Goal: Information Seeking & Learning: Learn about a topic

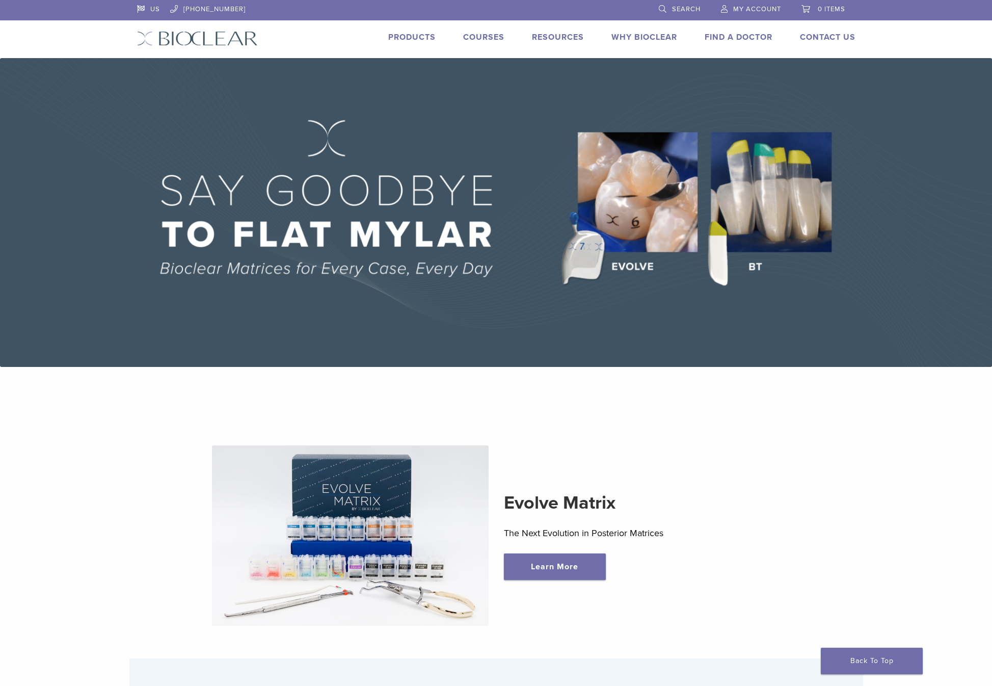
click at [414, 34] on link "Products" at bounding box center [411, 37] width 47 height 10
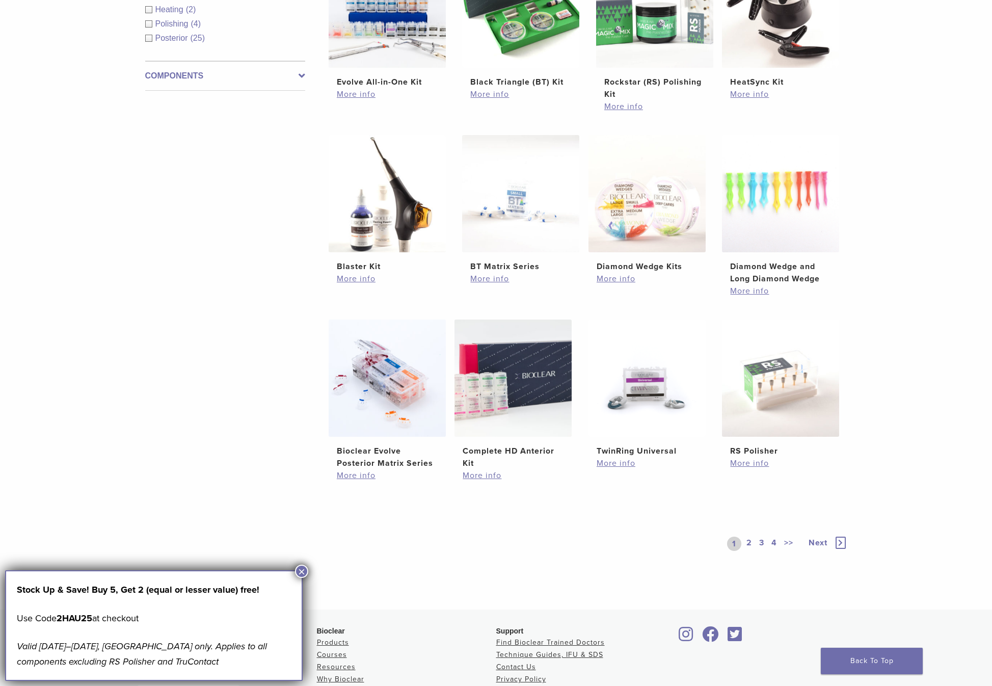
scroll to position [468, 0]
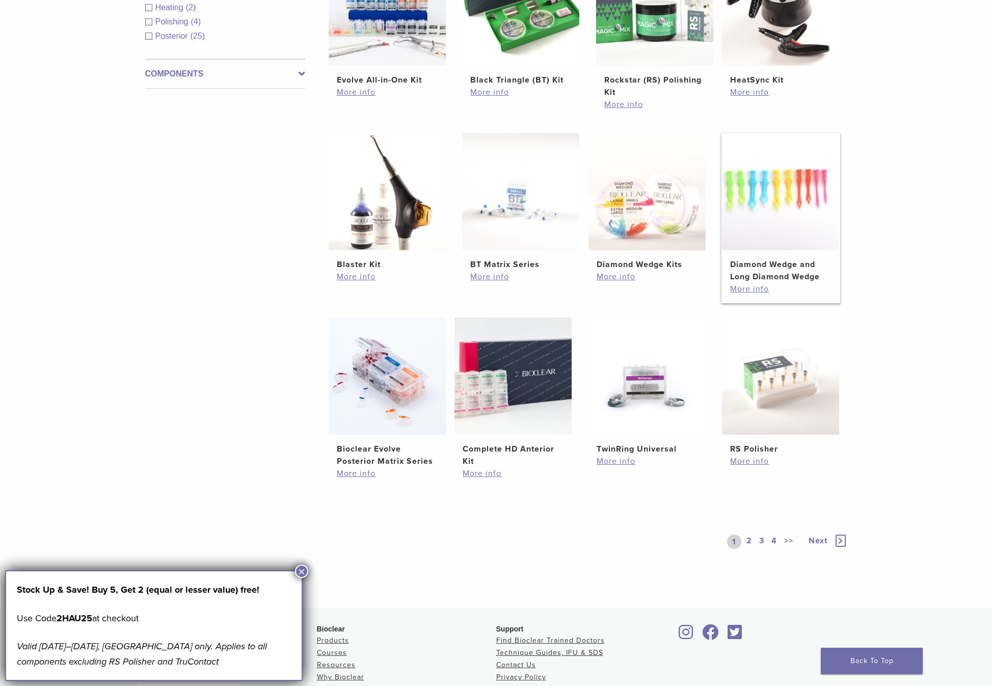
click at [782, 219] on img at bounding box center [780, 191] width 117 height 117
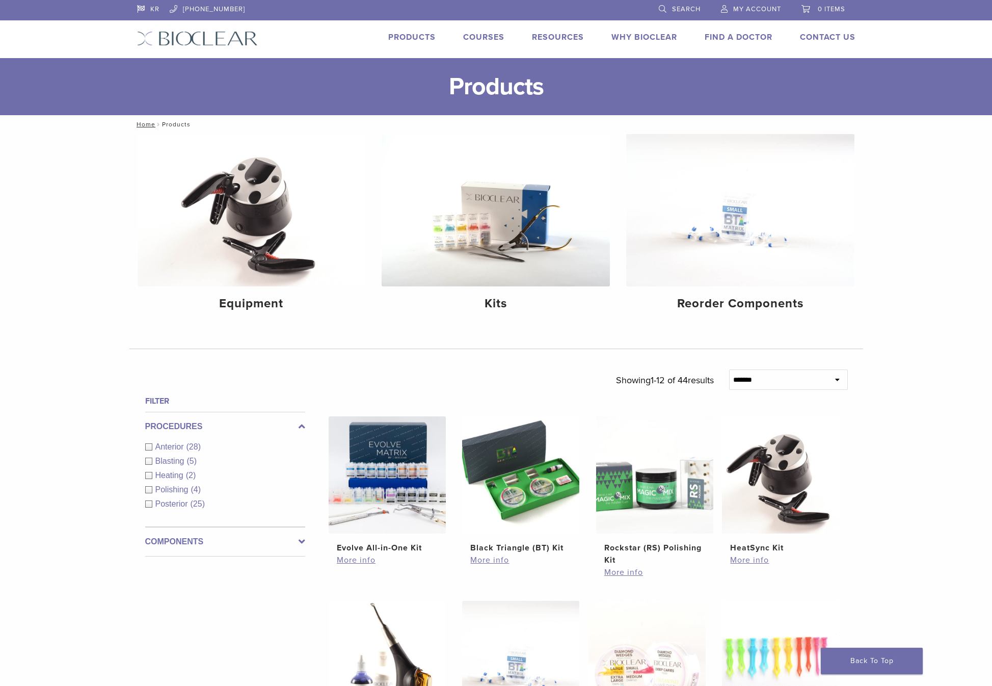
scroll to position [468, 0]
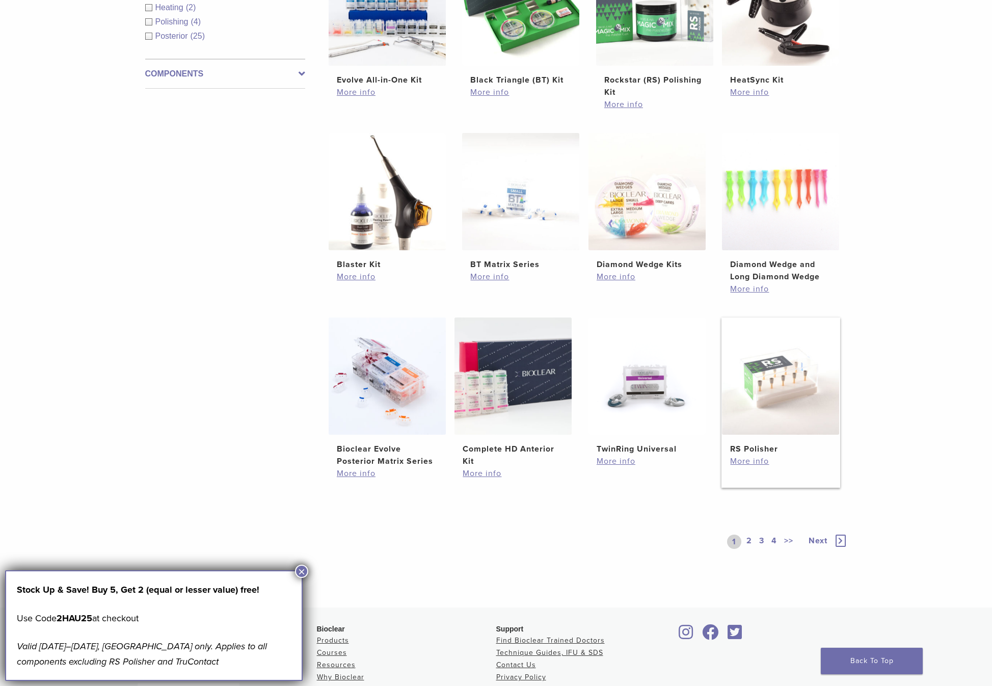
click at [798, 401] on img at bounding box center [780, 375] width 117 height 117
click at [635, 397] on img at bounding box center [647, 375] width 117 height 117
click at [749, 539] on link "2" at bounding box center [750, 542] width 10 height 14
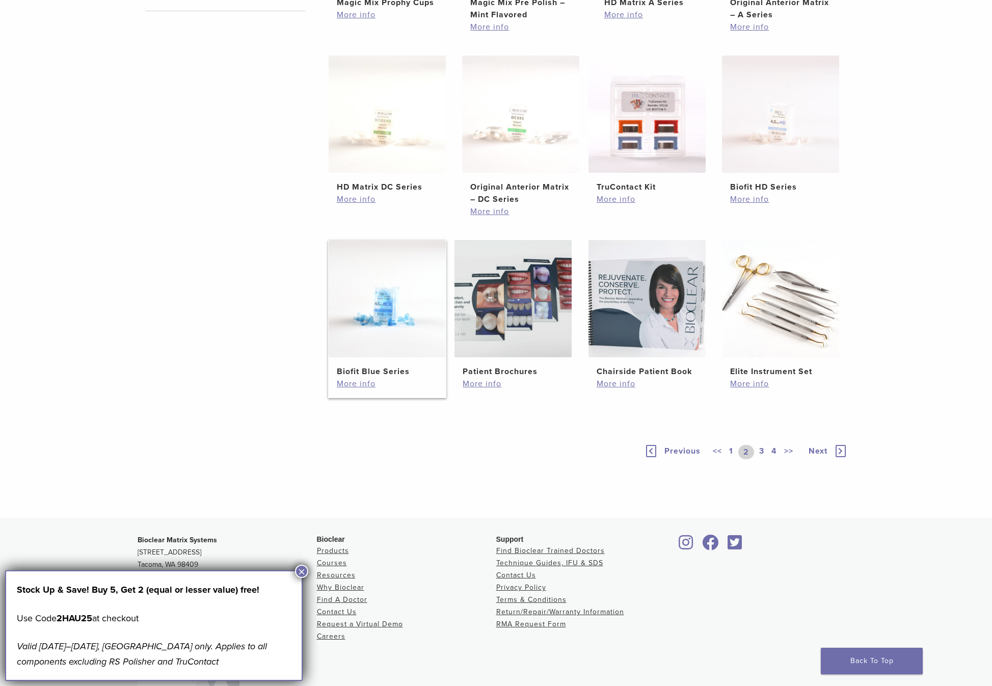
scroll to position [620, 0]
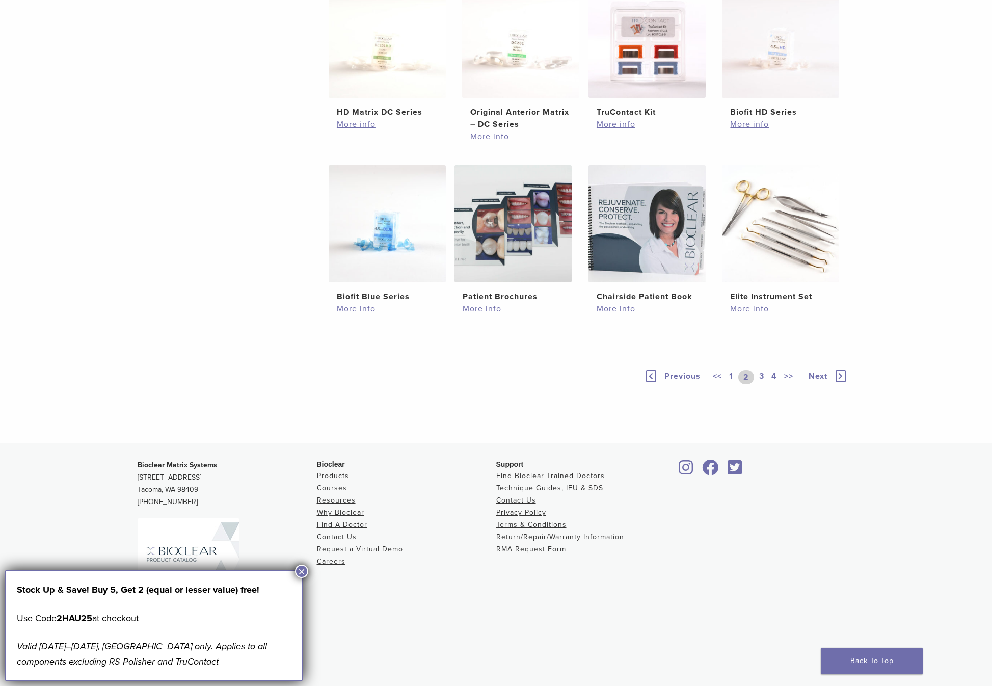
click at [761, 375] on link "3" at bounding box center [761, 377] width 9 height 14
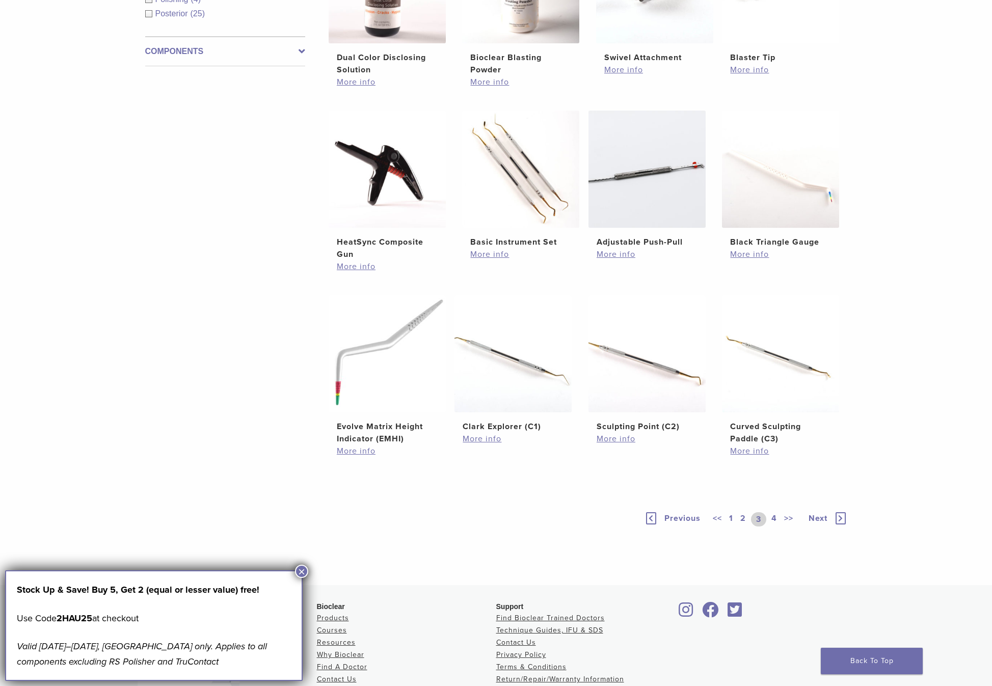
scroll to position [508, 0]
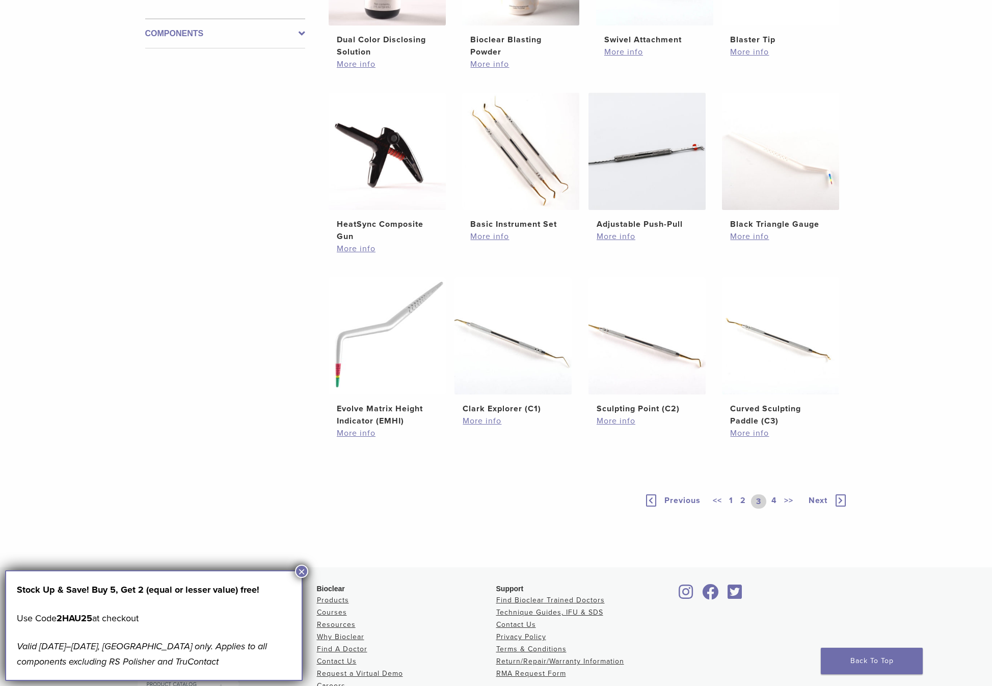
click at [773, 500] on link "4" at bounding box center [774, 501] width 10 height 14
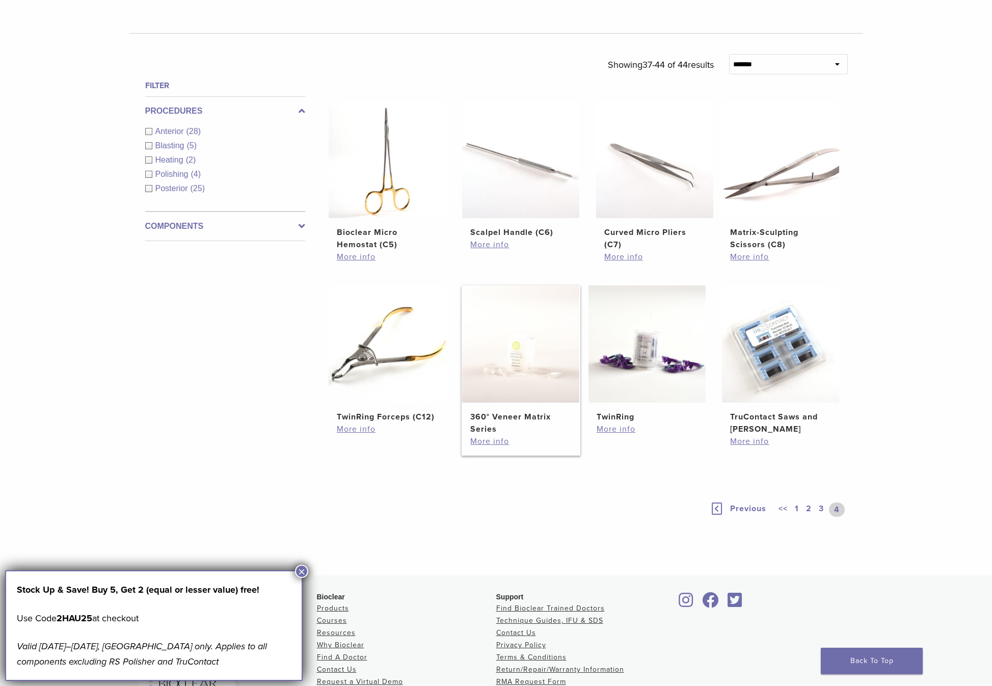
scroll to position [303, 0]
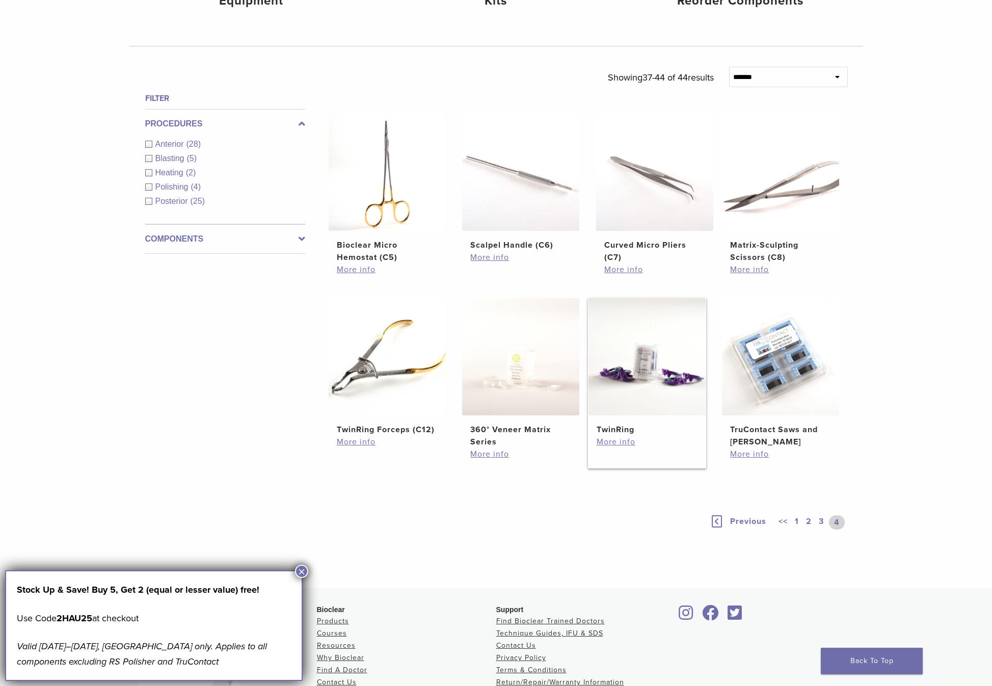
click at [649, 381] on img at bounding box center [647, 356] width 117 height 117
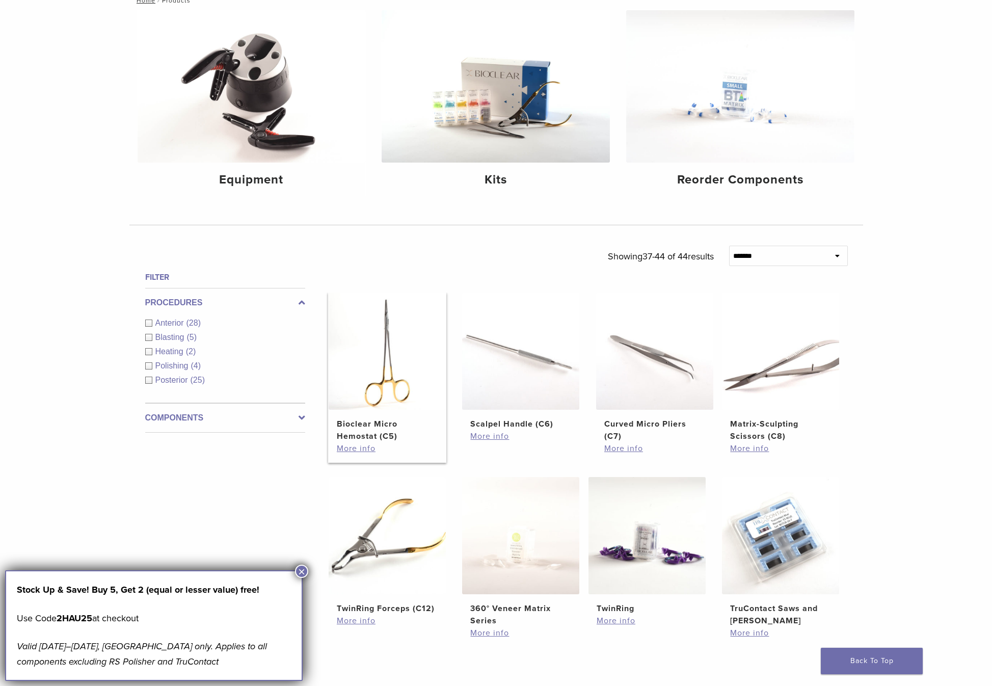
scroll to position [137, 0]
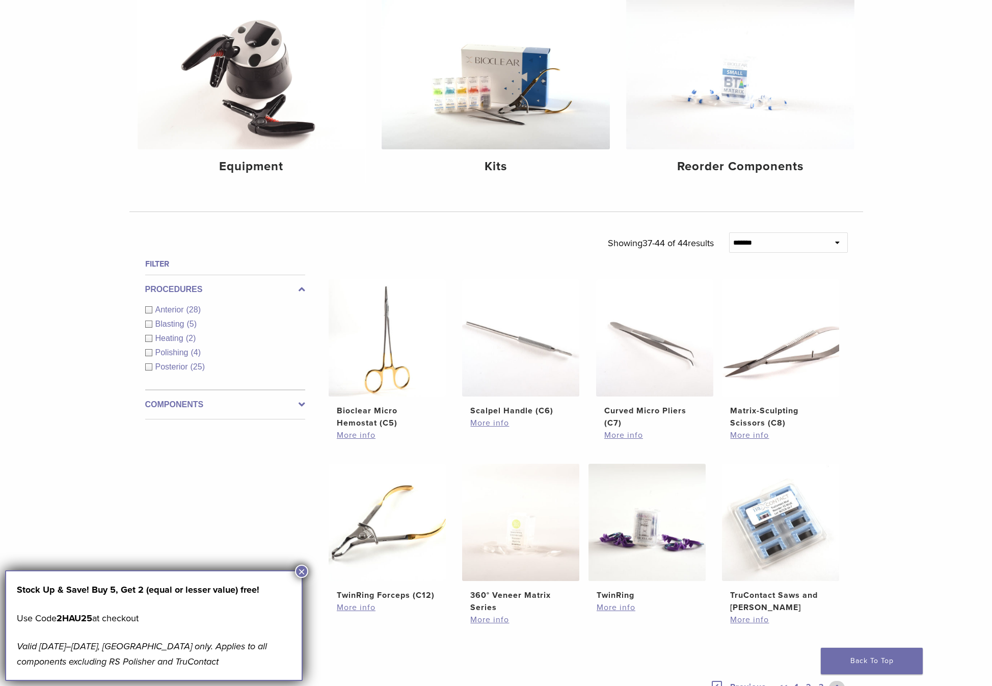
click at [183, 324] on span "Blasting" at bounding box center [171, 324] width 32 height 9
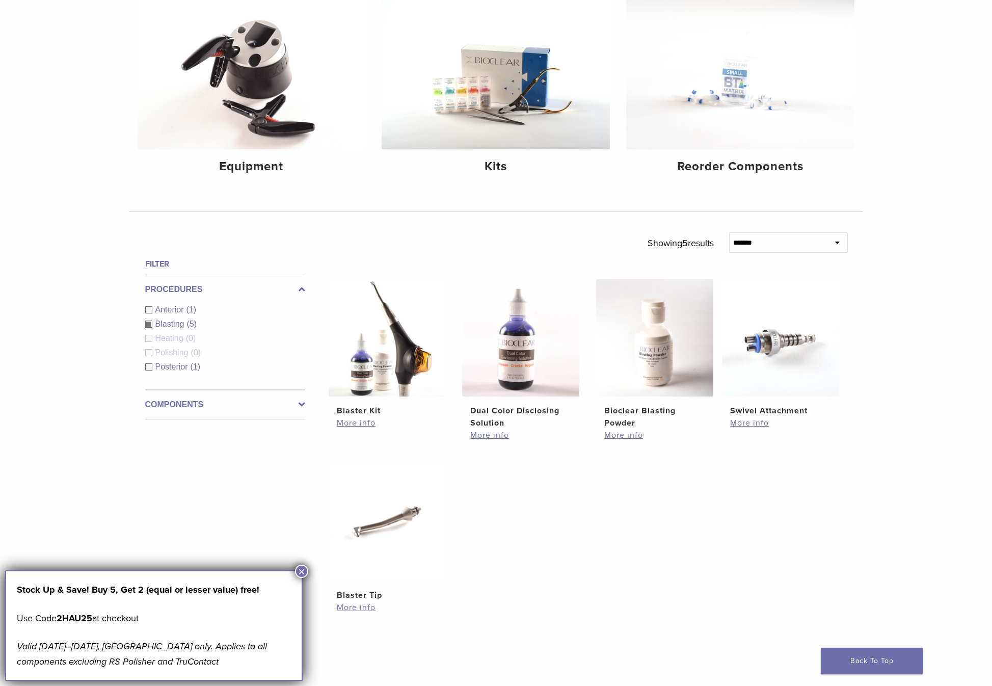
click at [178, 310] on span "Anterior" at bounding box center [170, 309] width 31 height 9
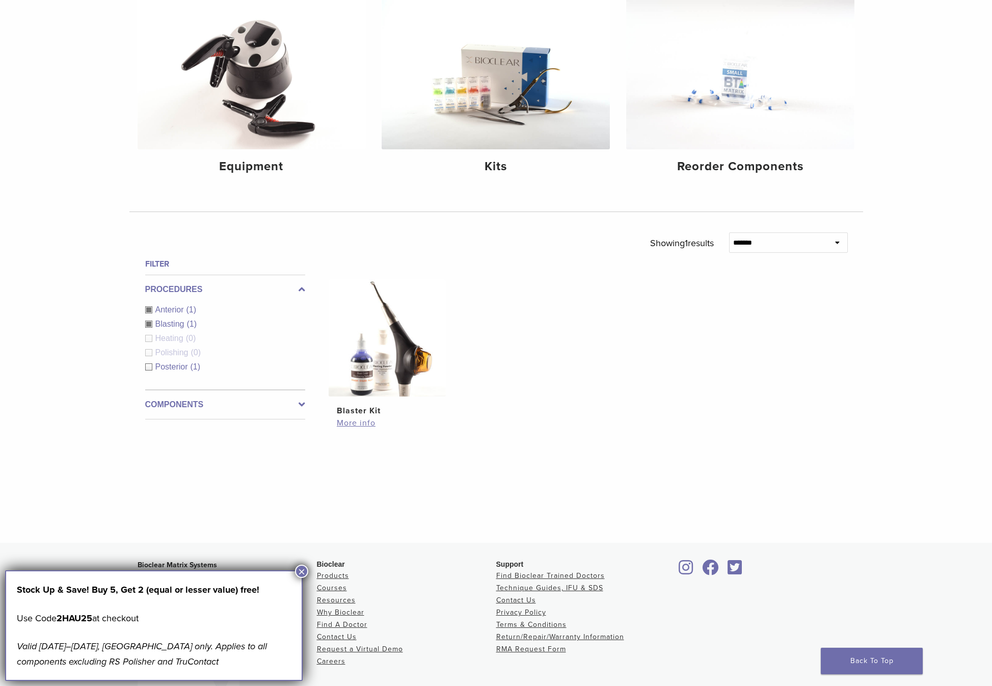
click at [182, 364] on span "Posterior" at bounding box center [172, 366] width 35 height 9
click at [175, 365] on span "Posterior" at bounding box center [172, 366] width 35 height 9
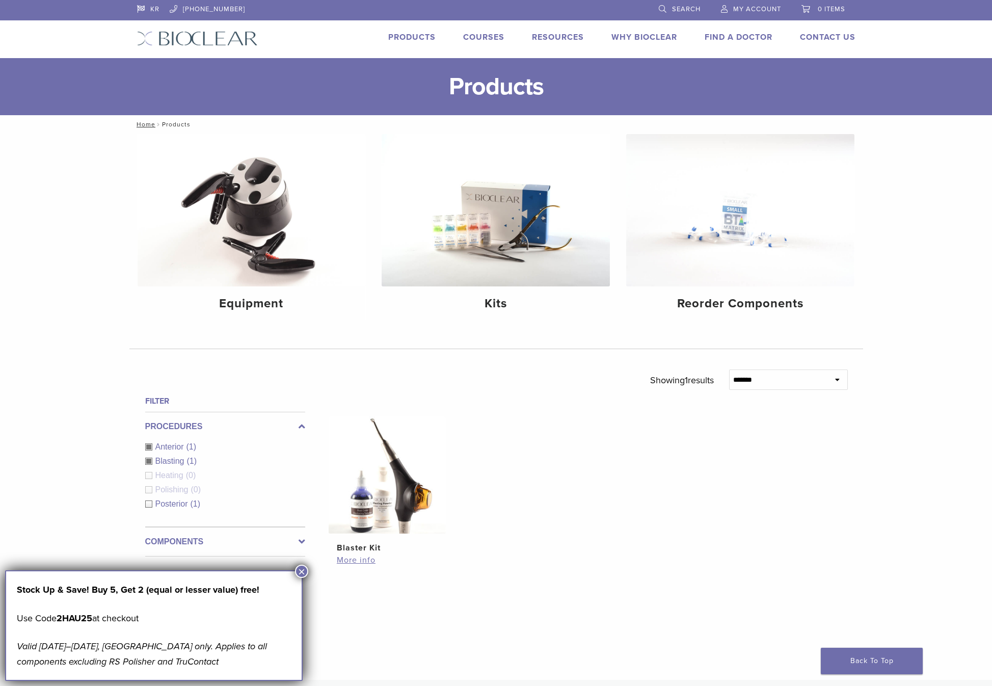
click at [170, 502] on span "Posterior" at bounding box center [172, 503] width 35 height 9
click at [171, 504] on span "Posterior" at bounding box center [172, 503] width 35 height 9
click at [166, 449] on span "Anterior" at bounding box center [170, 446] width 31 height 9
click at [300, 425] on icon at bounding box center [302, 426] width 7 height 12
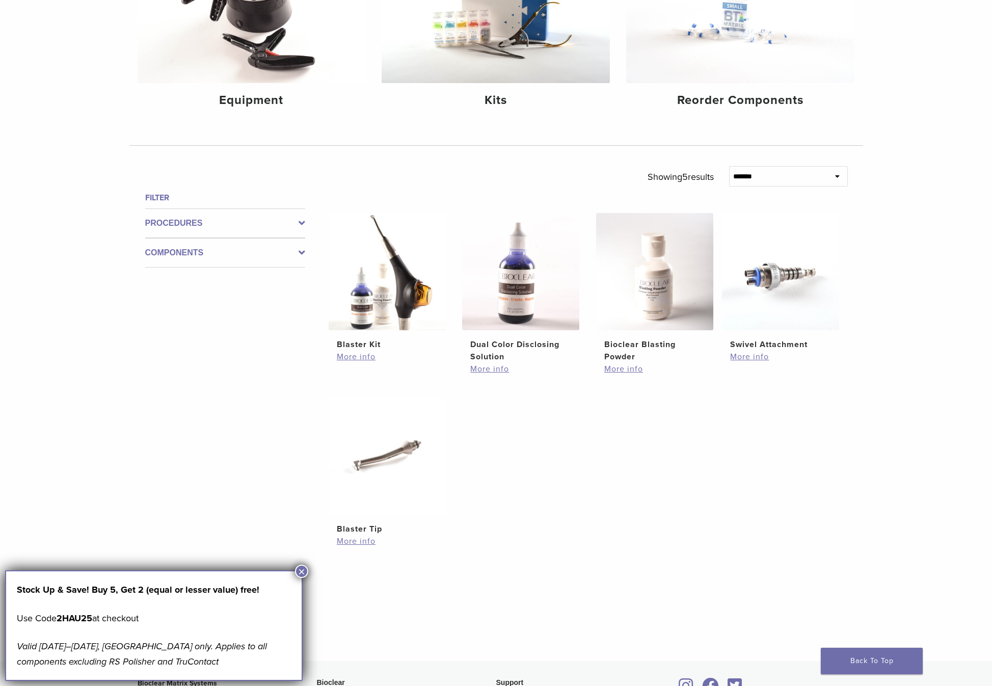
scroll to position [183, 0]
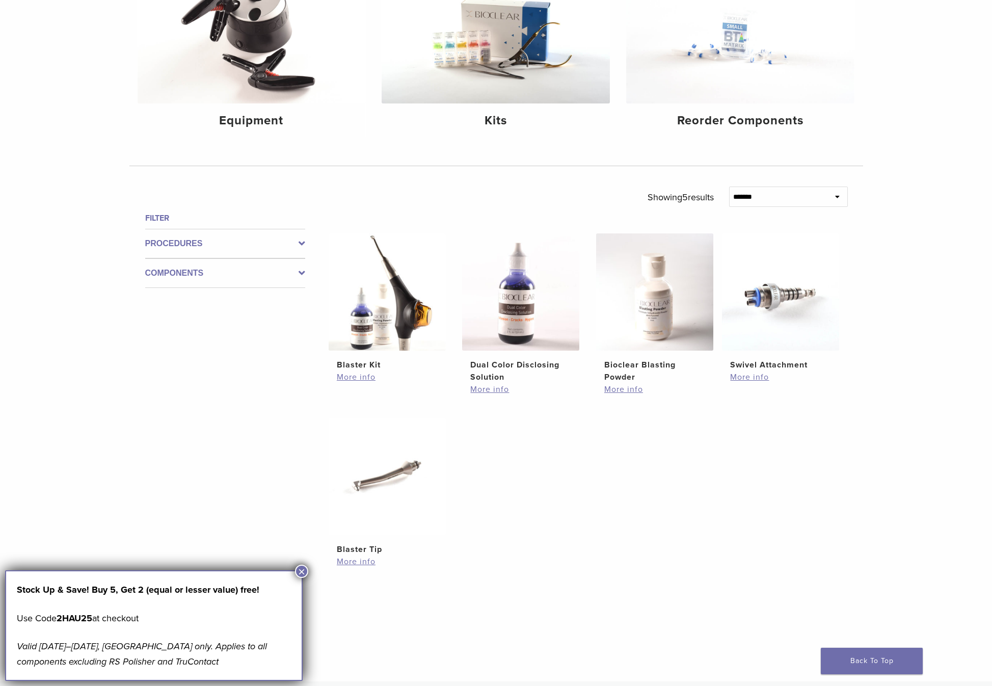
click at [300, 271] on icon at bounding box center [302, 273] width 7 height 12
click at [178, 291] on span "Equipment" at bounding box center [176, 293] width 42 height 9
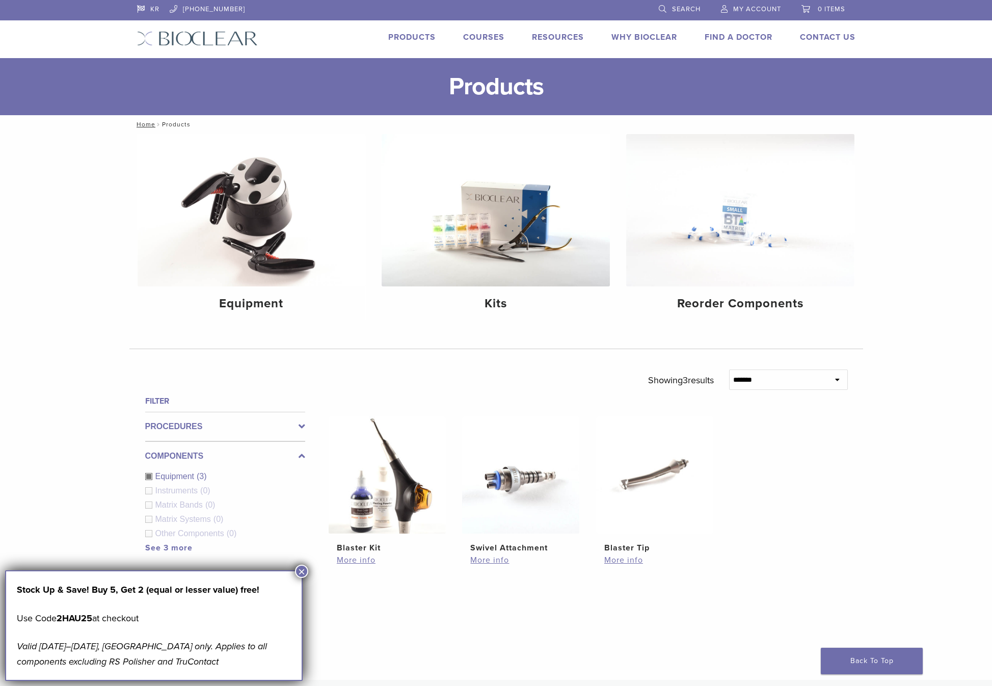
click at [396, 35] on link "Products" at bounding box center [411, 37] width 47 height 10
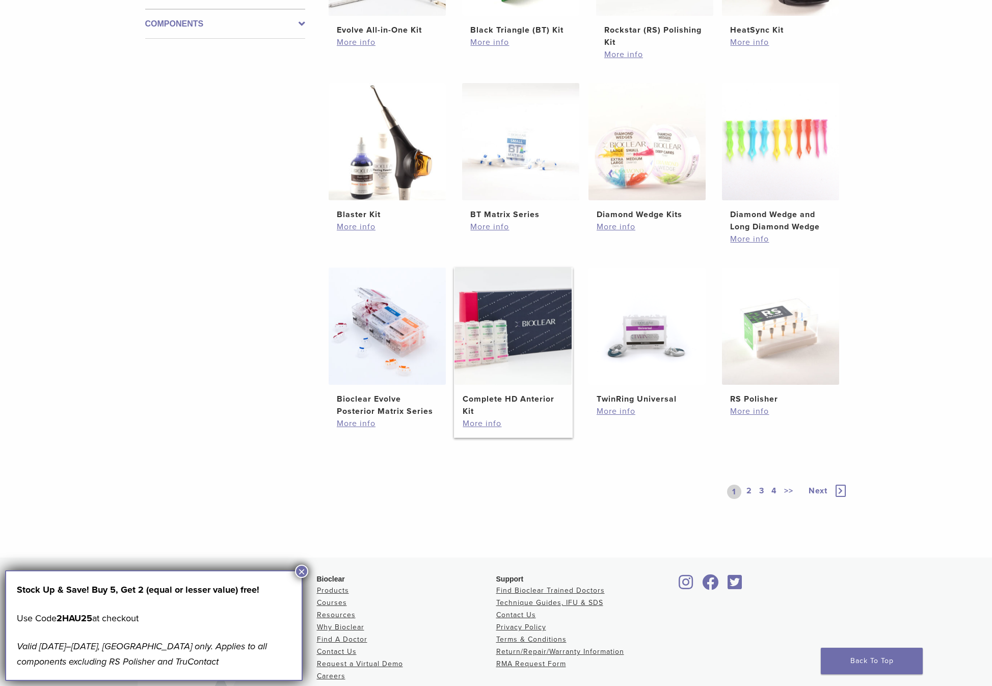
scroll to position [632, 0]
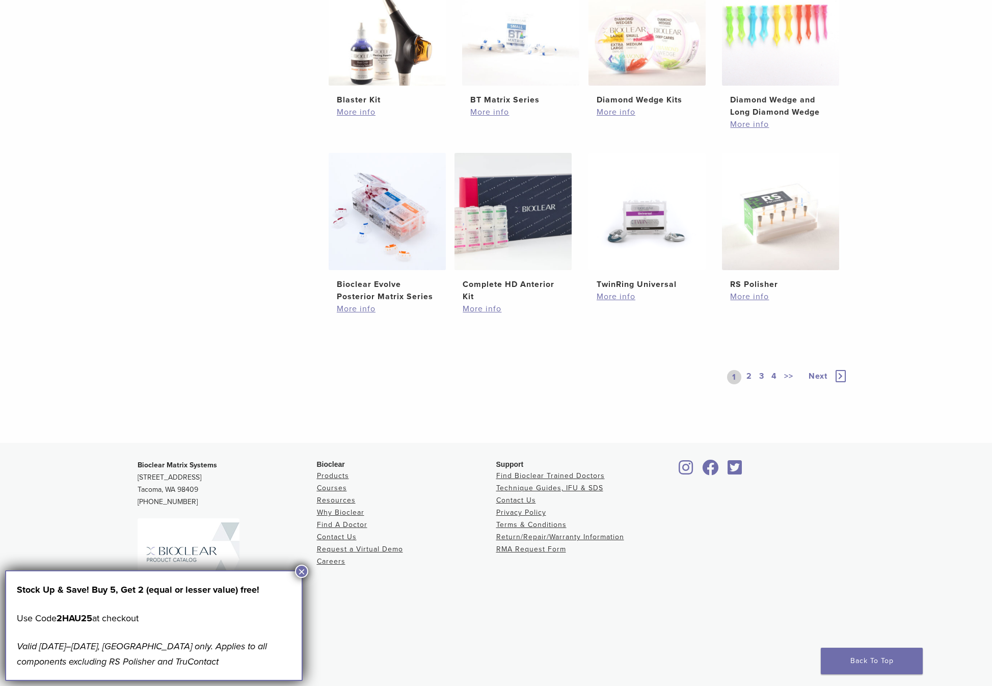
click at [745, 375] on link "2" at bounding box center [750, 377] width 10 height 14
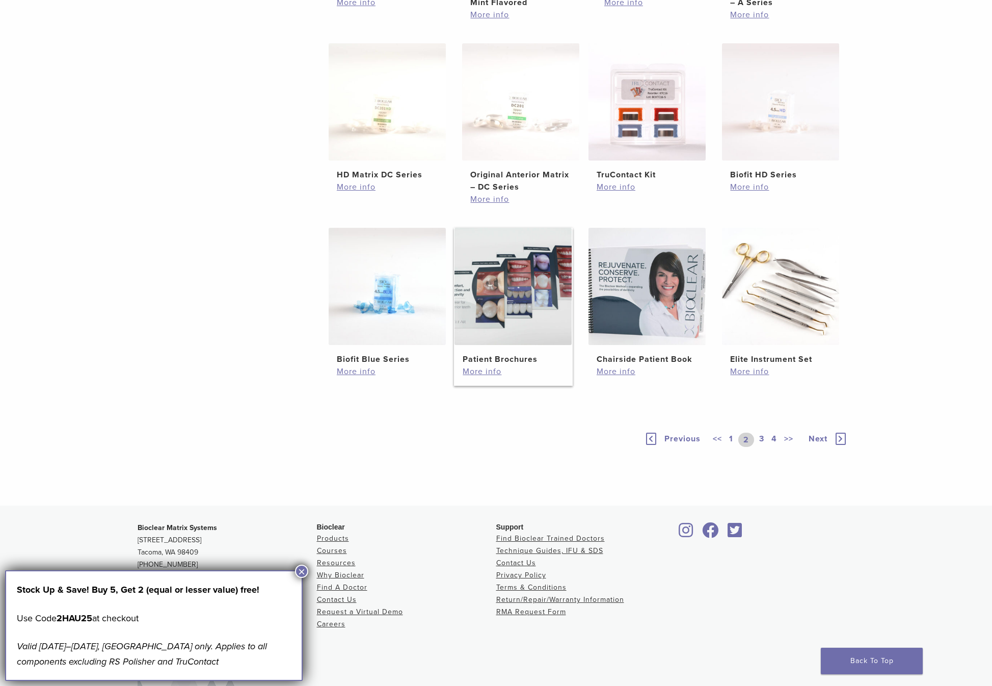
scroll to position [596, 0]
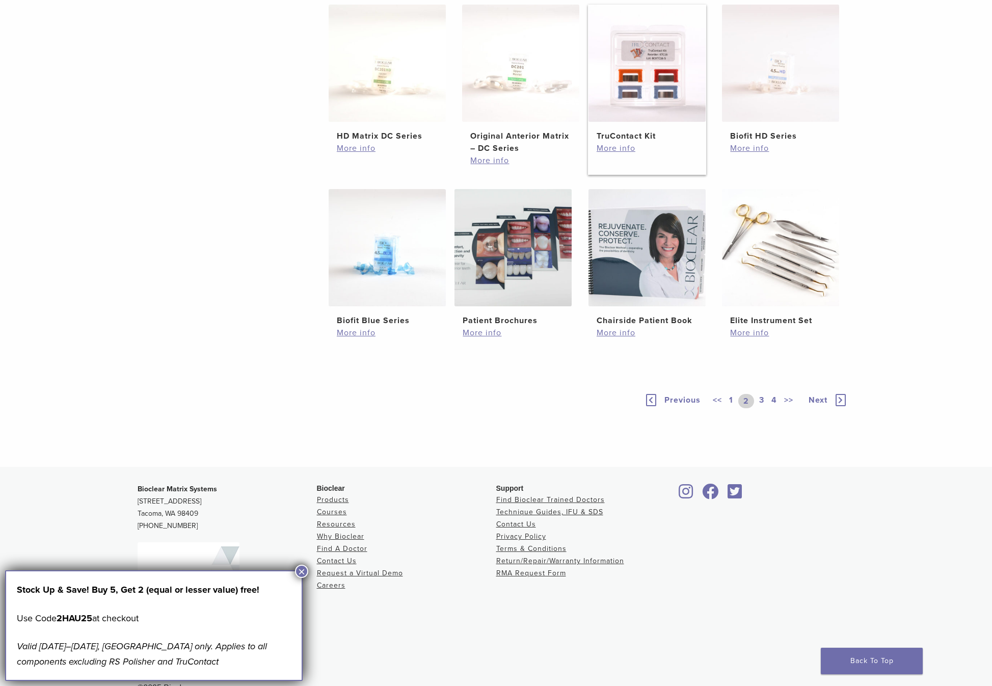
click at [656, 83] on img at bounding box center [647, 63] width 117 height 117
click at [758, 400] on link "3" at bounding box center [761, 401] width 9 height 14
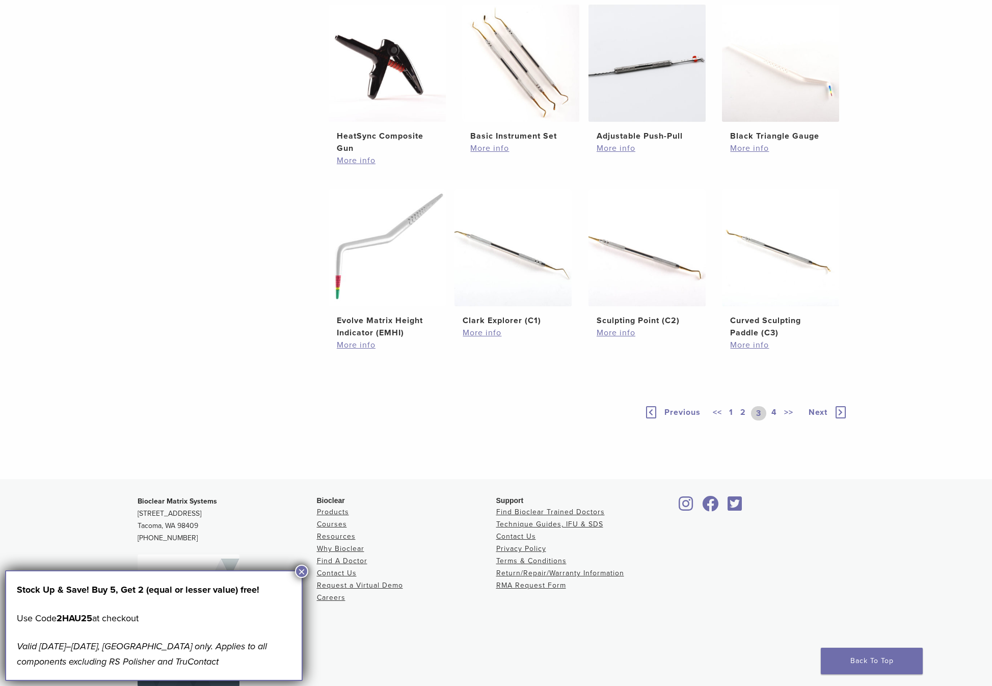
click at [772, 414] on link "4" at bounding box center [774, 413] width 10 height 14
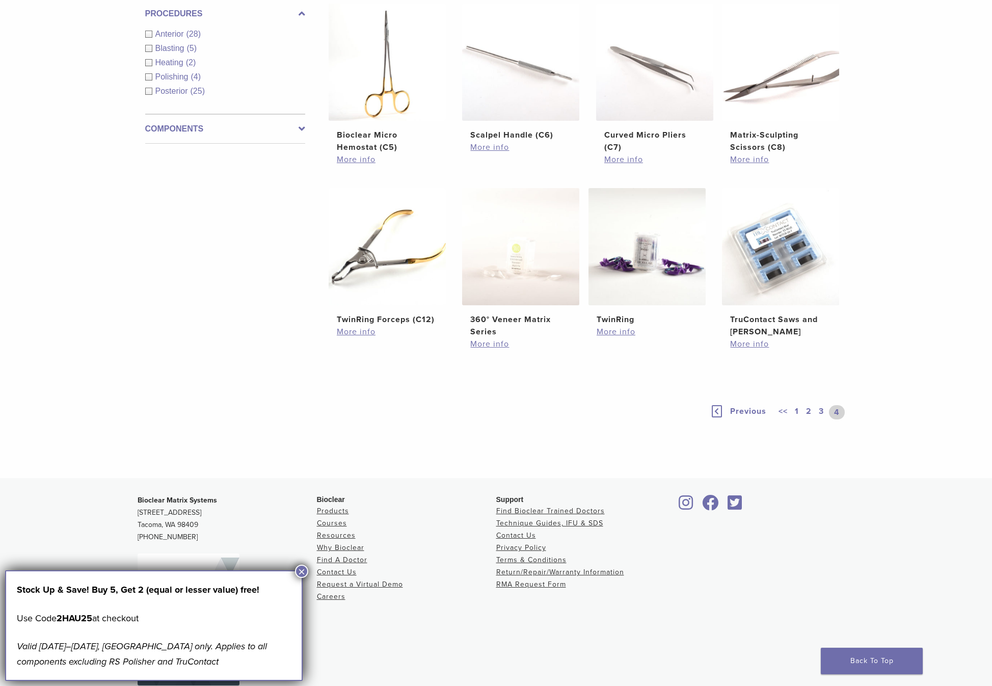
scroll to position [448, 0]
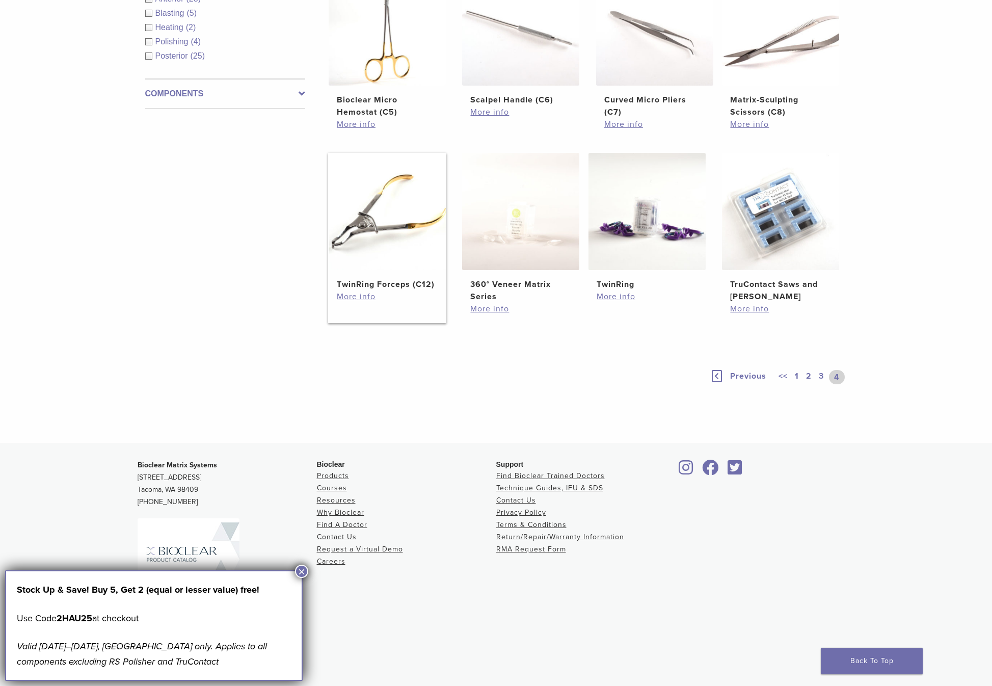
click at [405, 216] on img at bounding box center [387, 211] width 117 height 117
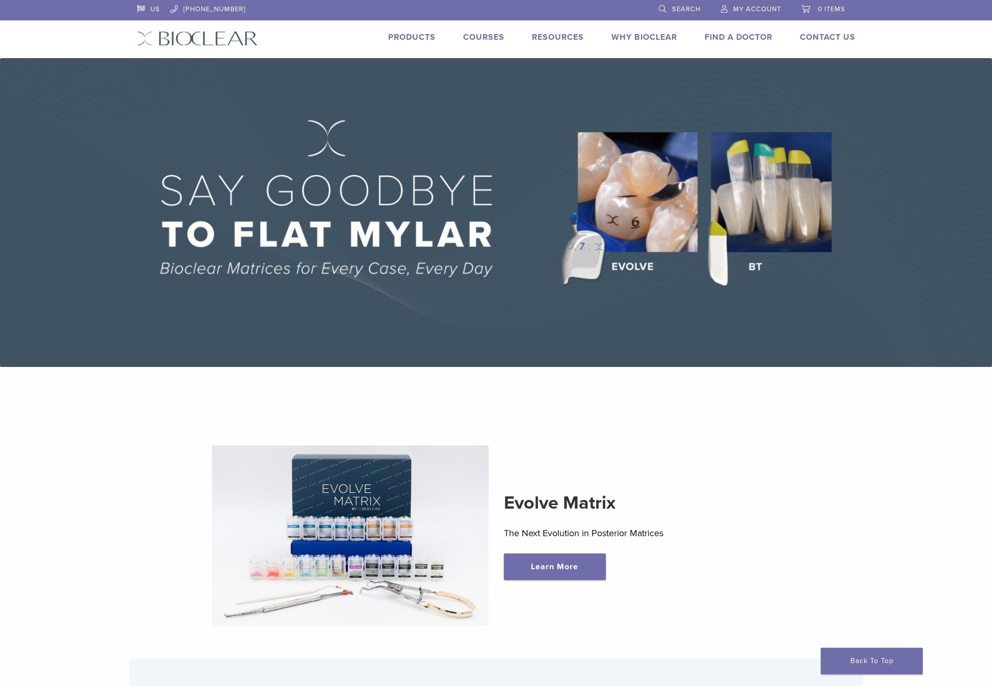
drag, startPoint x: 659, startPoint y: 7, endPoint x: 665, endPoint y: 12, distance: 7.2
click at [659, 7] on link "Search" at bounding box center [680, 7] width 42 height 15
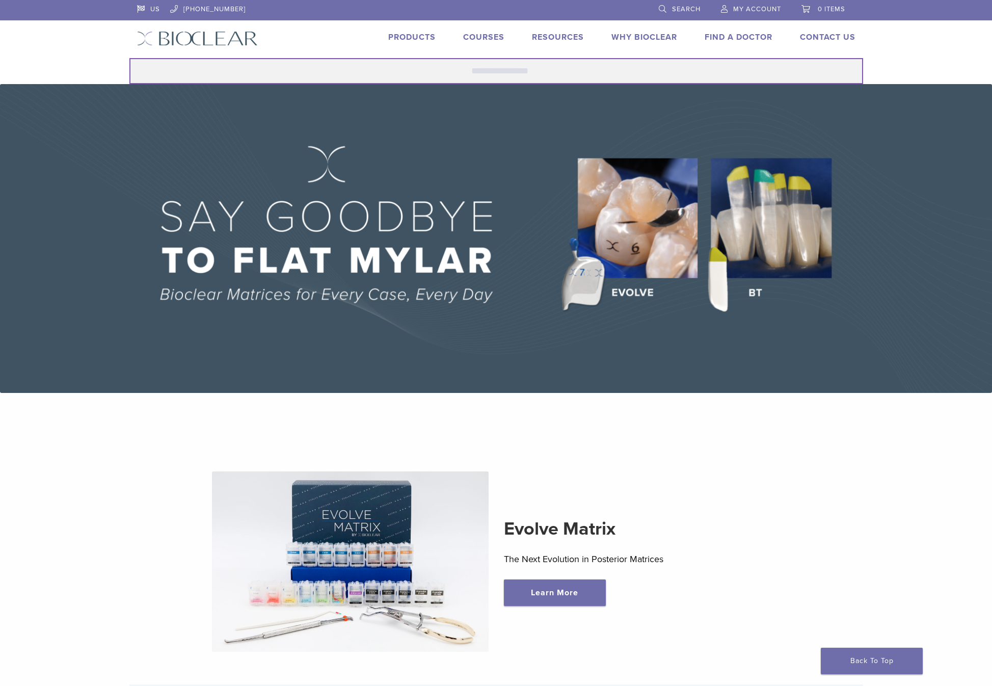
click at [617, 70] on input "Search for:" at bounding box center [496, 71] width 734 height 26
type input "**********"
click at [129, 58] on button "Search" at bounding box center [129, 58] width 1 height 1
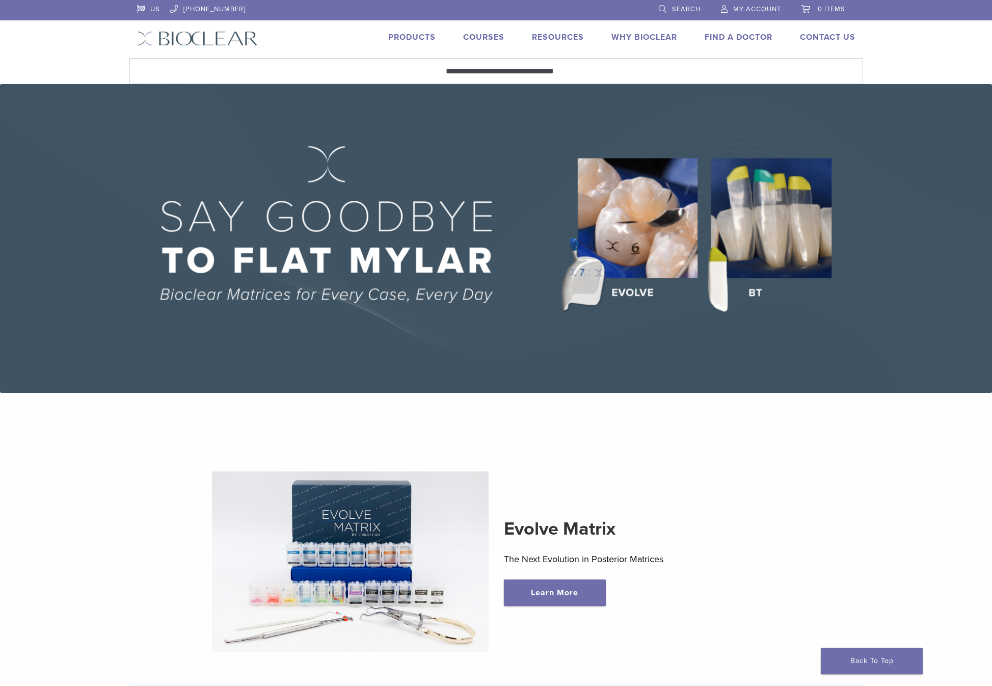
click at [415, 38] on link "Products" at bounding box center [411, 37] width 47 height 10
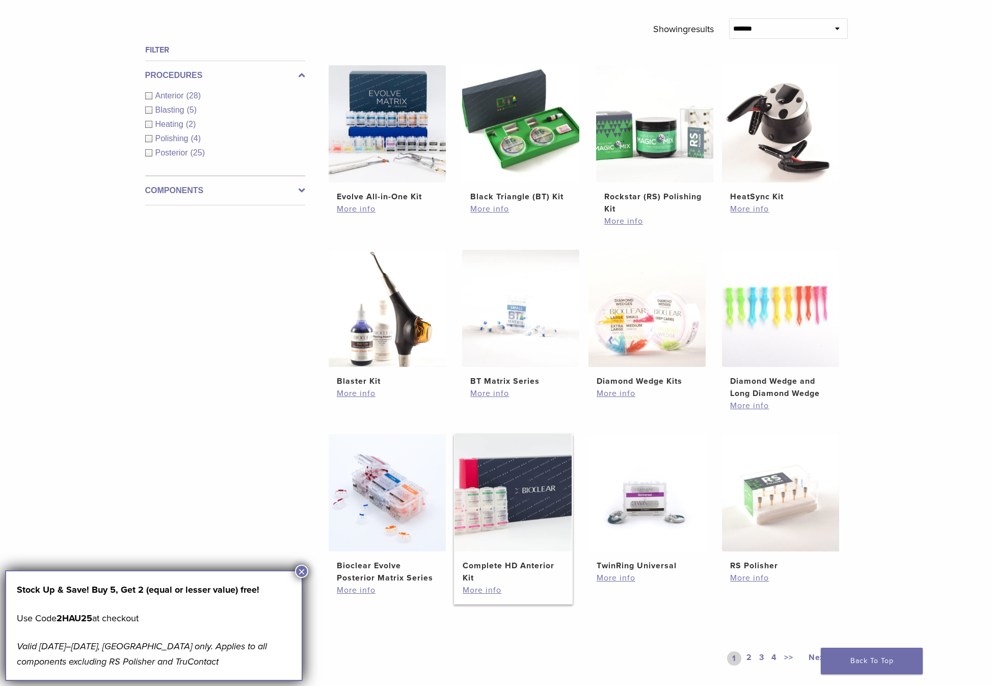
scroll to position [424, 0]
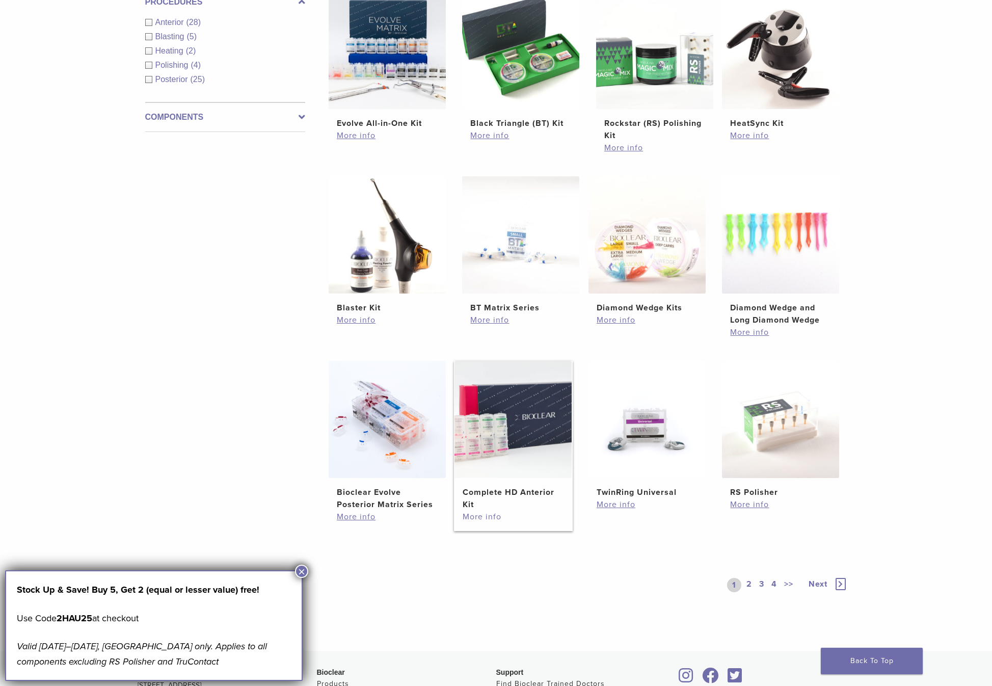
click at [509, 515] on link "More info" at bounding box center [513, 517] width 101 height 12
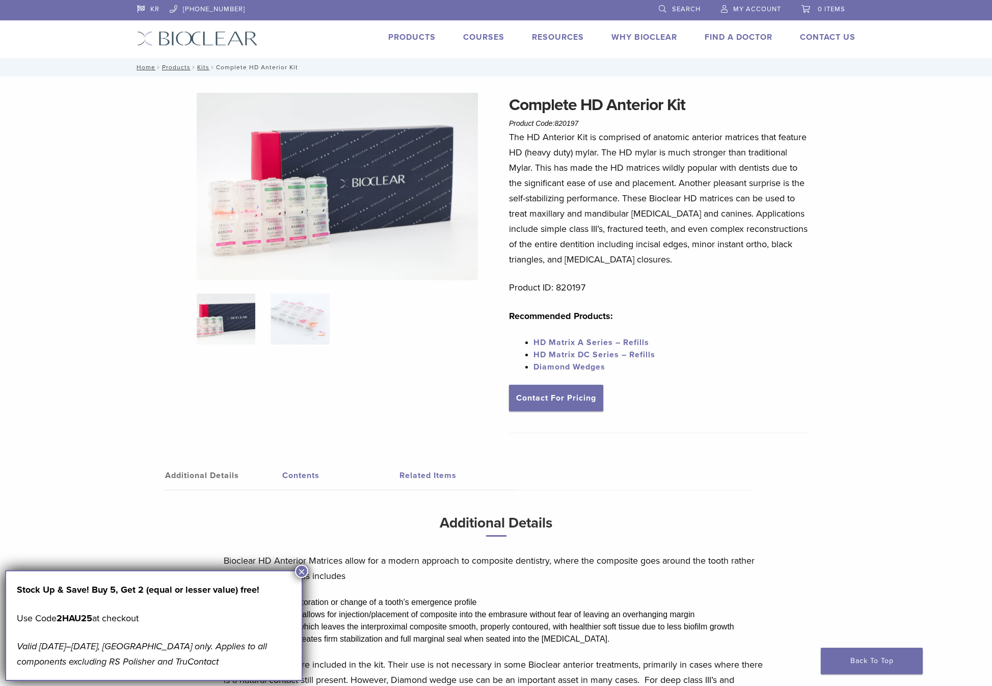
click at [665, 9] on link "Search" at bounding box center [680, 7] width 42 height 15
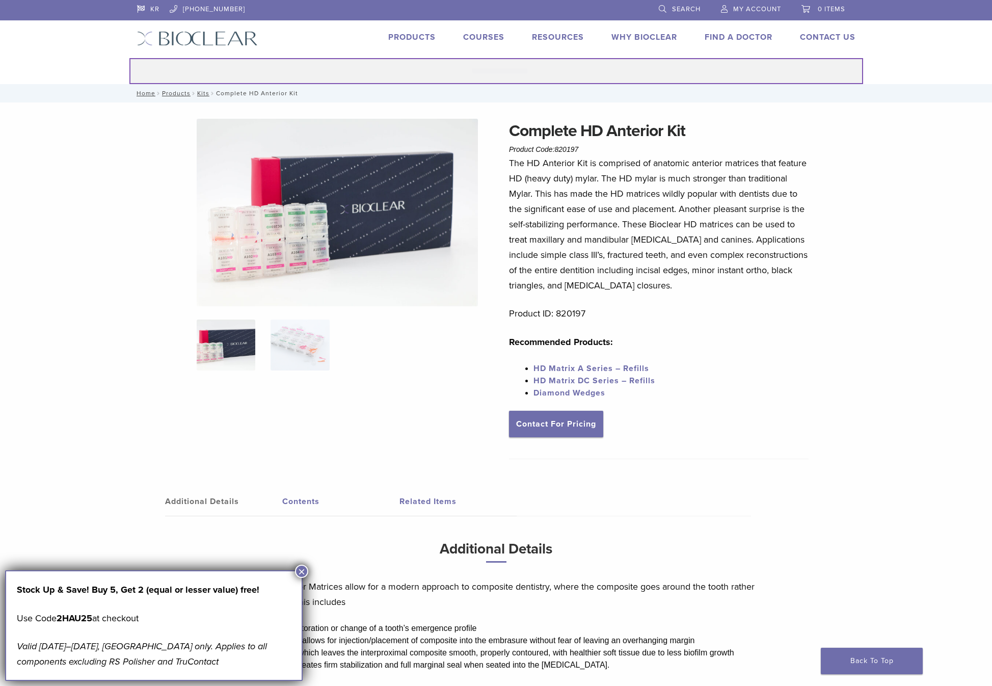
click at [493, 70] on input "Search for:" at bounding box center [496, 71] width 734 height 26
type input "**********"
click at [129, 58] on button "Search" at bounding box center [129, 58] width 1 height 1
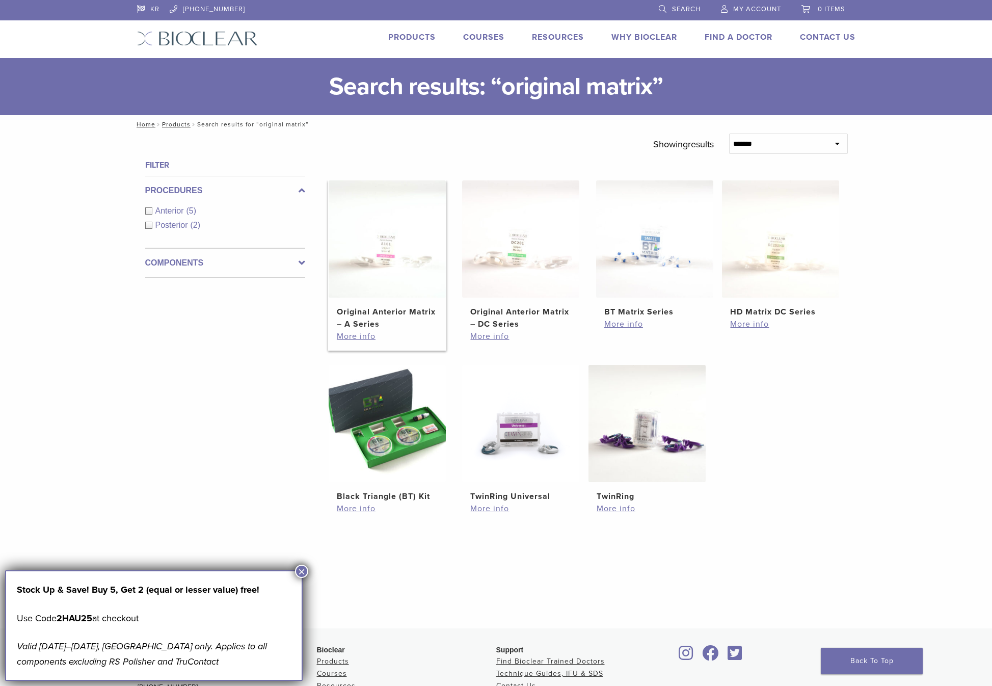
click at [423, 262] on img at bounding box center [387, 238] width 117 height 117
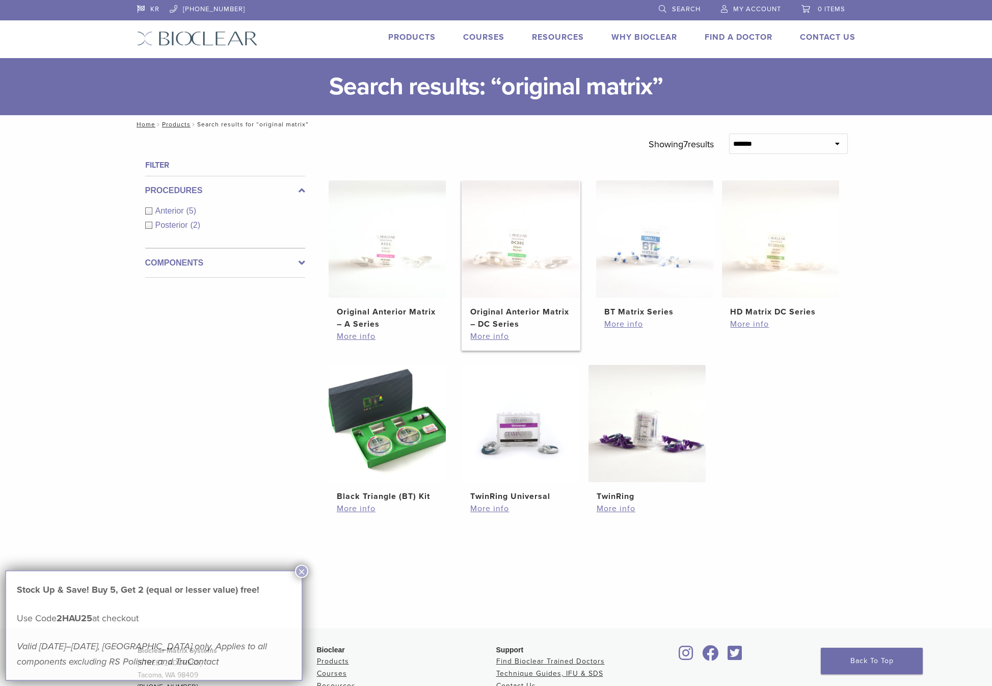
click at [539, 244] on img at bounding box center [520, 238] width 117 height 117
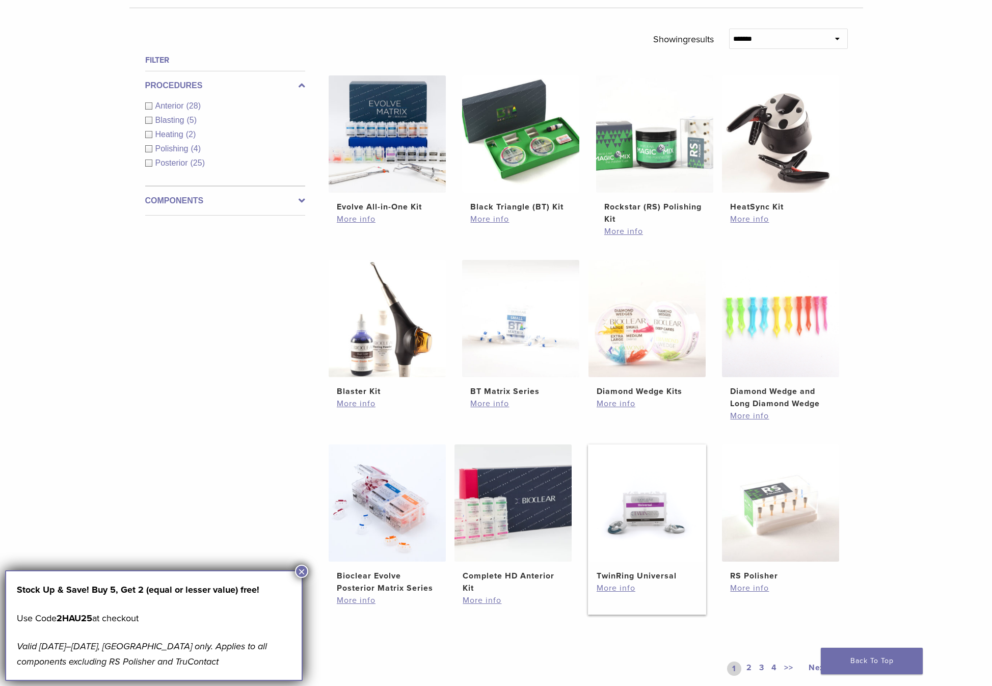
scroll to position [427, 0]
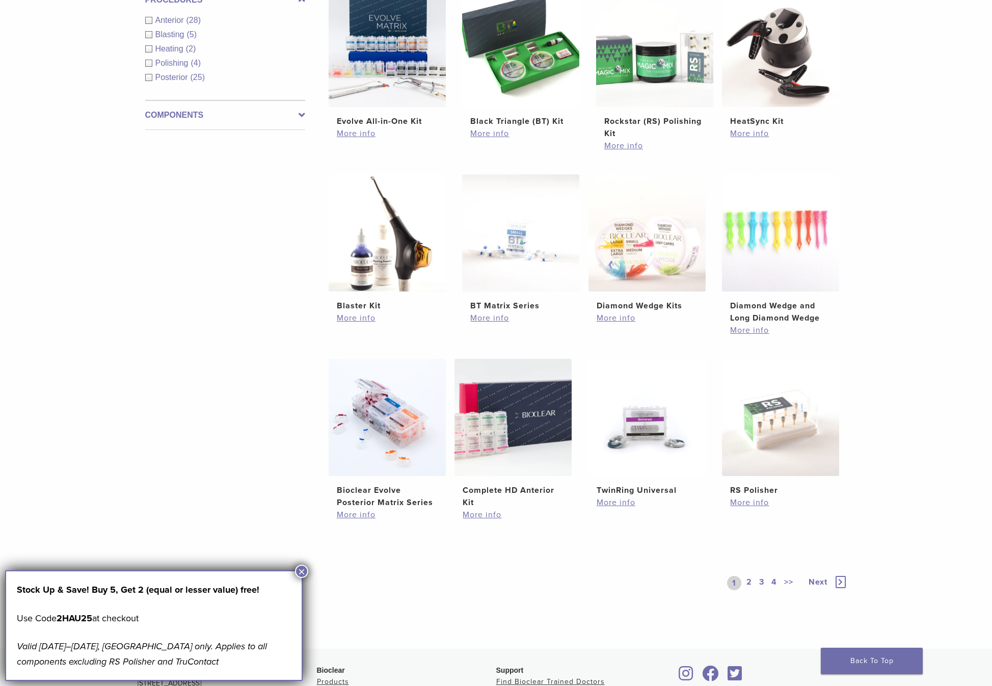
click at [746, 578] on link "2" at bounding box center [750, 583] width 10 height 14
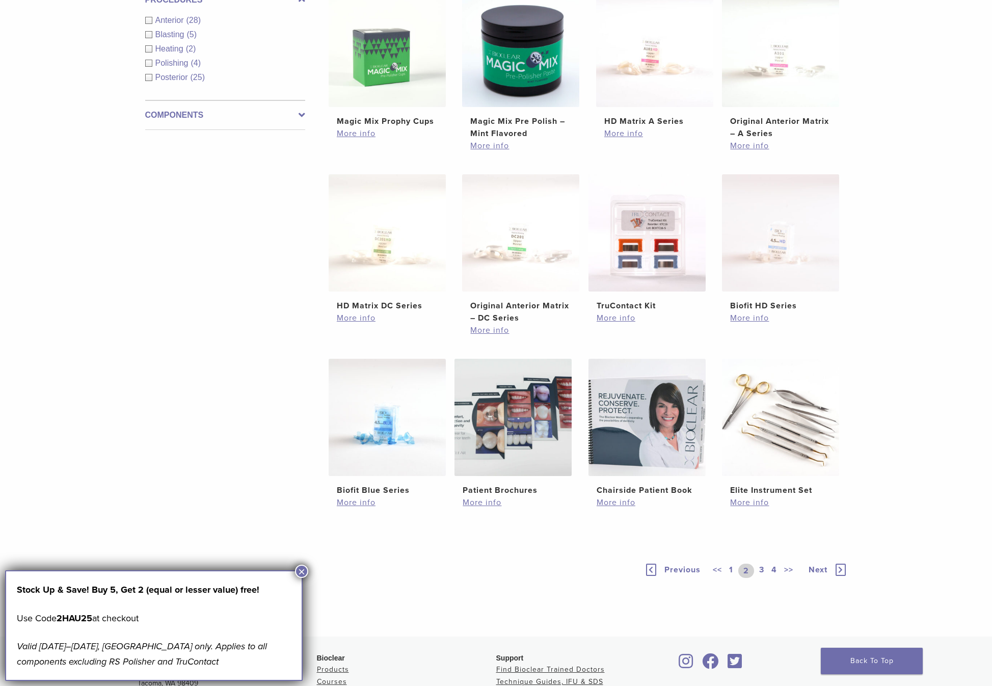
click at [761, 568] on link "3" at bounding box center [761, 571] width 9 height 14
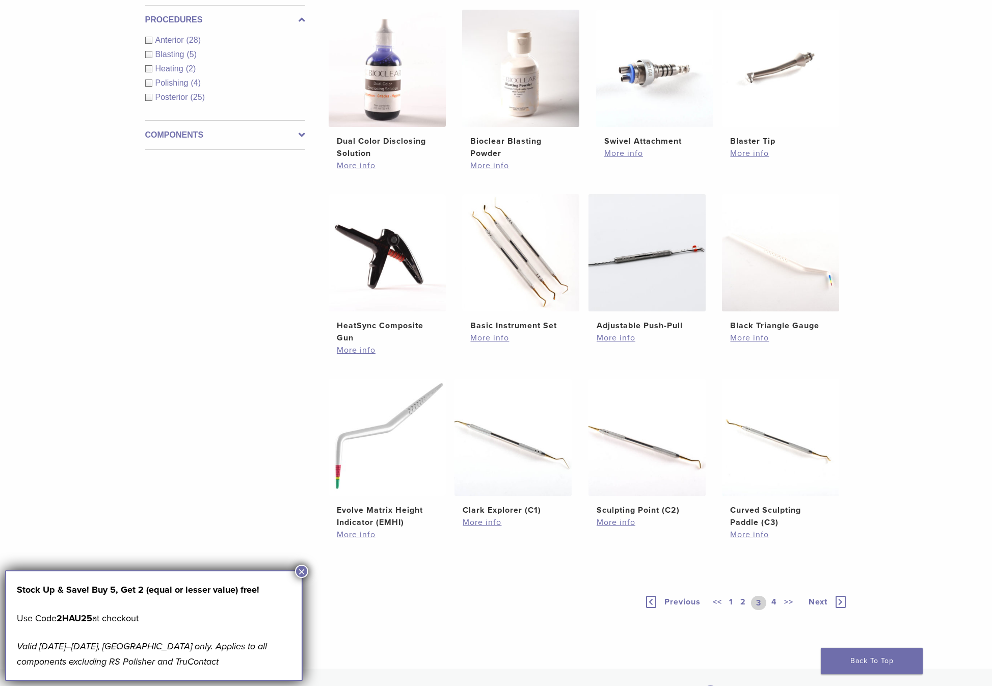
scroll to position [424, 0]
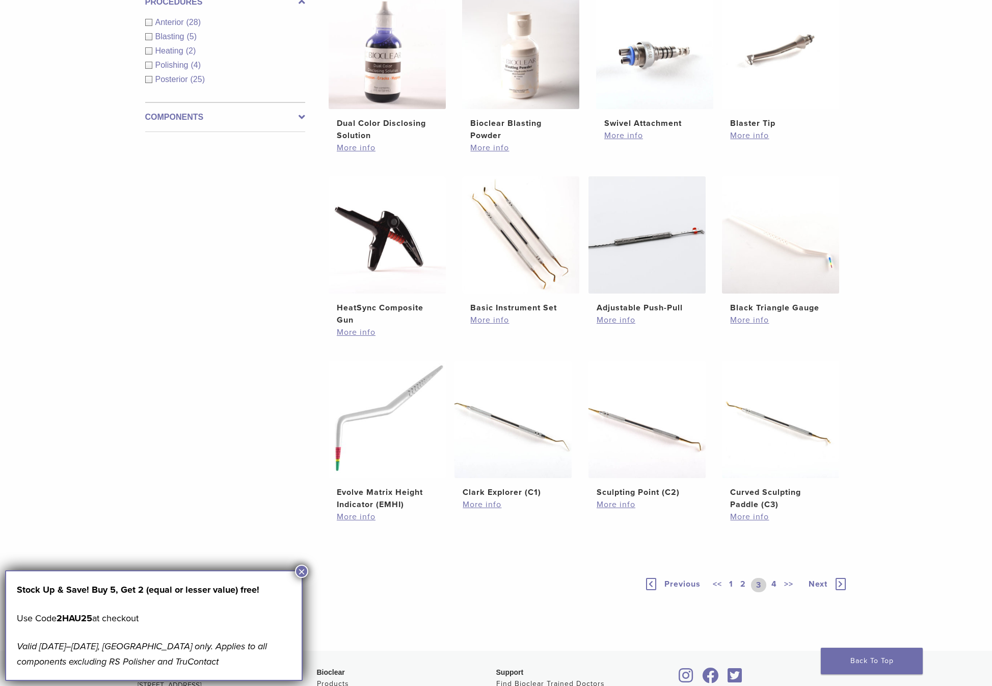
click at [776, 585] on link "4" at bounding box center [774, 585] width 10 height 14
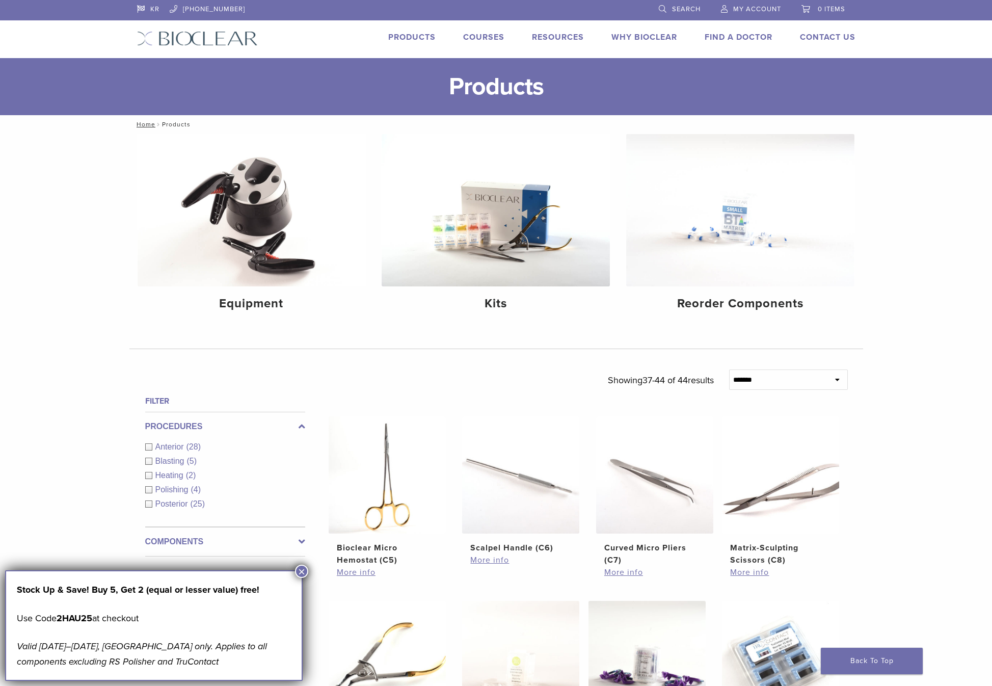
click at [661, 7] on link "Search" at bounding box center [680, 7] width 42 height 15
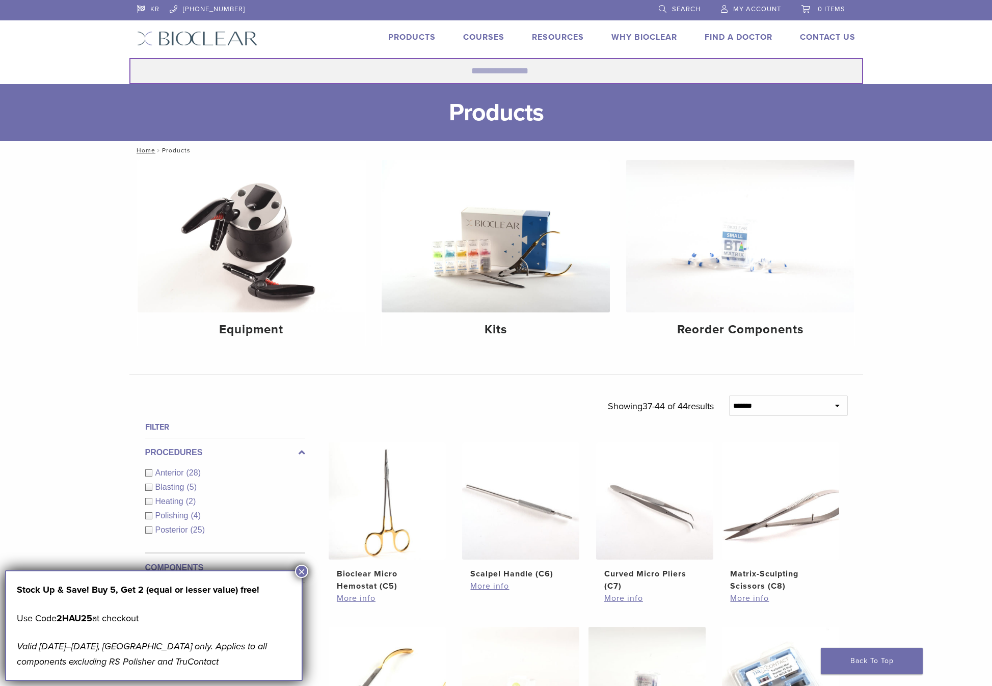
click at [536, 81] on input "Search for:" at bounding box center [496, 71] width 734 height 26
type input "***"
click at [129, 58] on button "Search" at bounding box center [129, 58] width 1 height 1
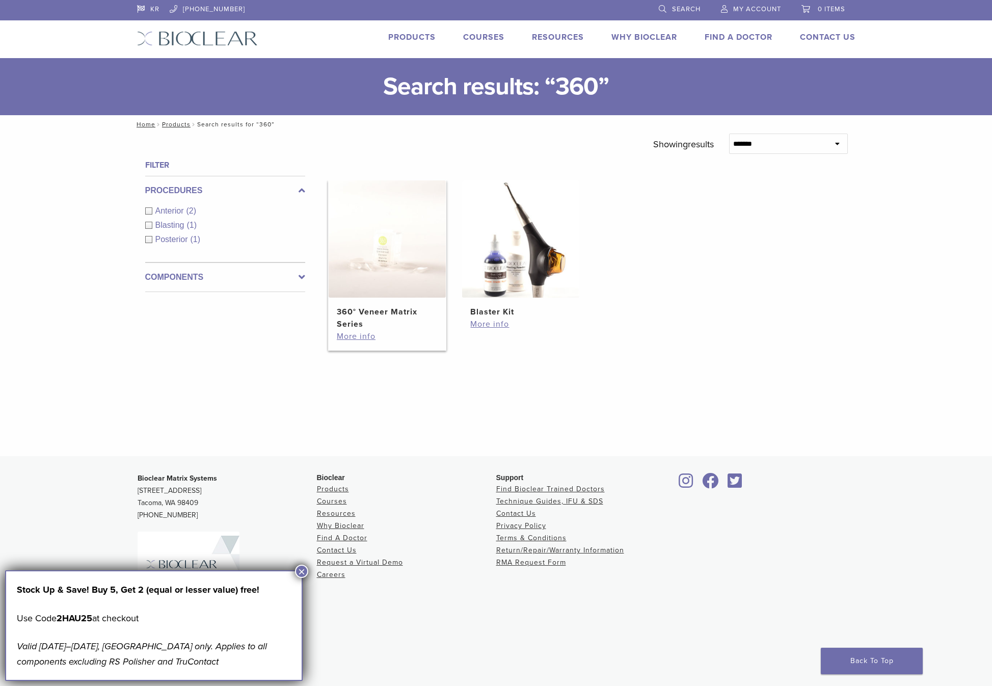
click at [409, 259] on img at bounding box center [387, 238] width 117 height 117
